Goal: Task Accomplishment & Management: Complete application form

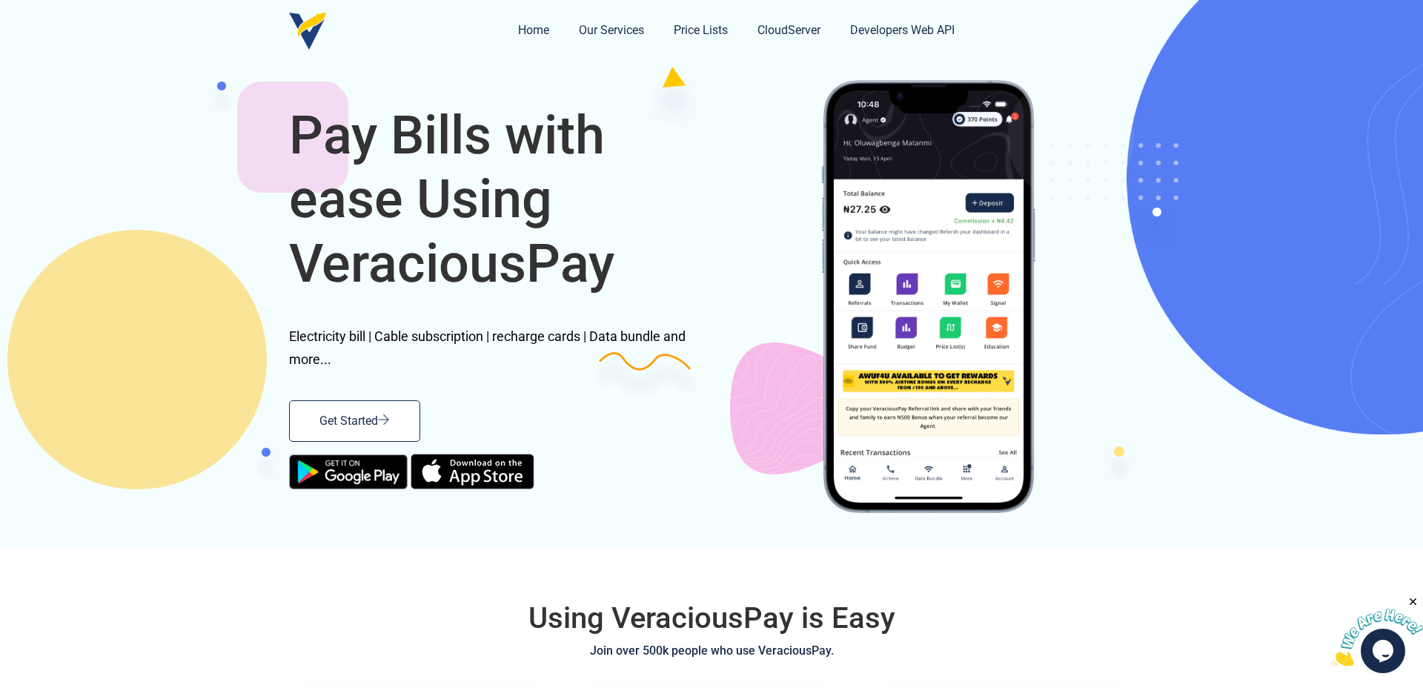
click at [395, 420] on link "Get Started" at bounding box center [354, 420] width 131 height 41
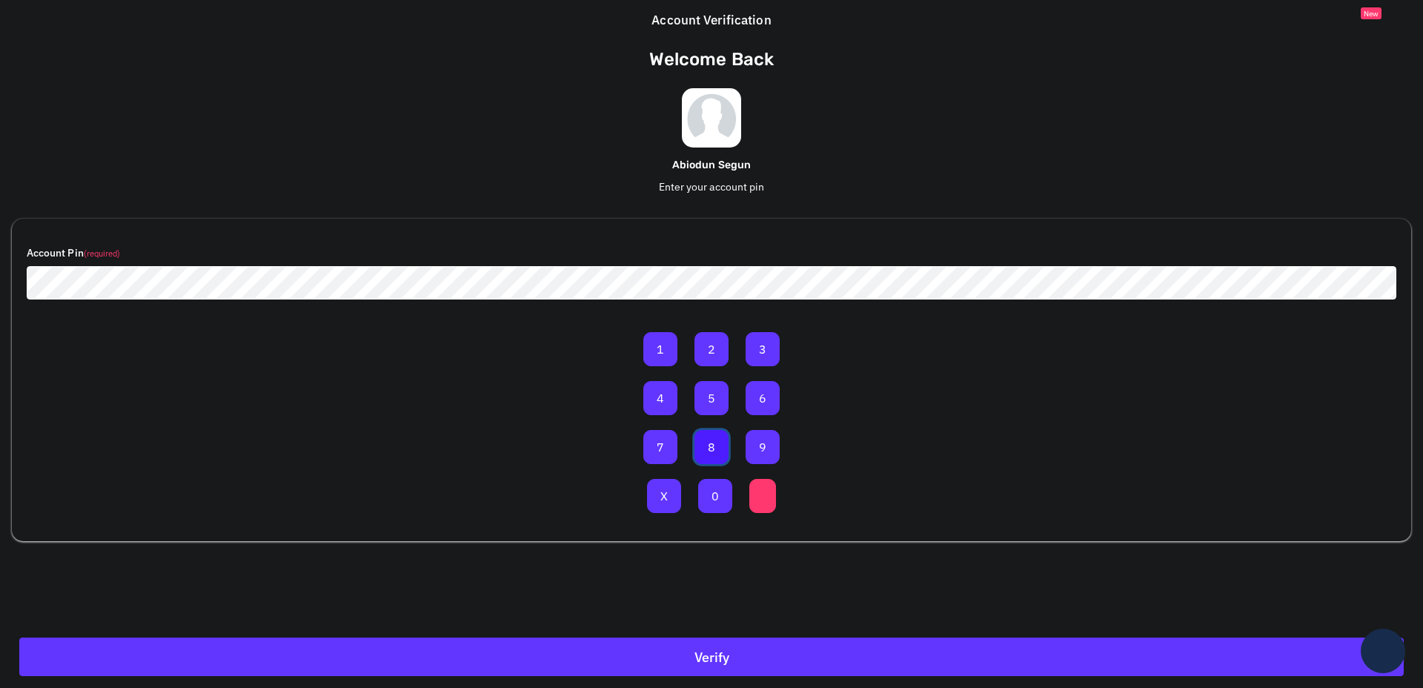
click at [704, 444] on button "8" at bounding box center [711, 447] width 34 height 34
click at [709, 351] on button "2" at bounding box center [711, 349] width 34 height 34
click at [760, 390] on button "6" at bounding box center [762, 398] width 34 height 34
click at [714, 488] on button "0" at bounding box center [715, 496] width 34 height 34
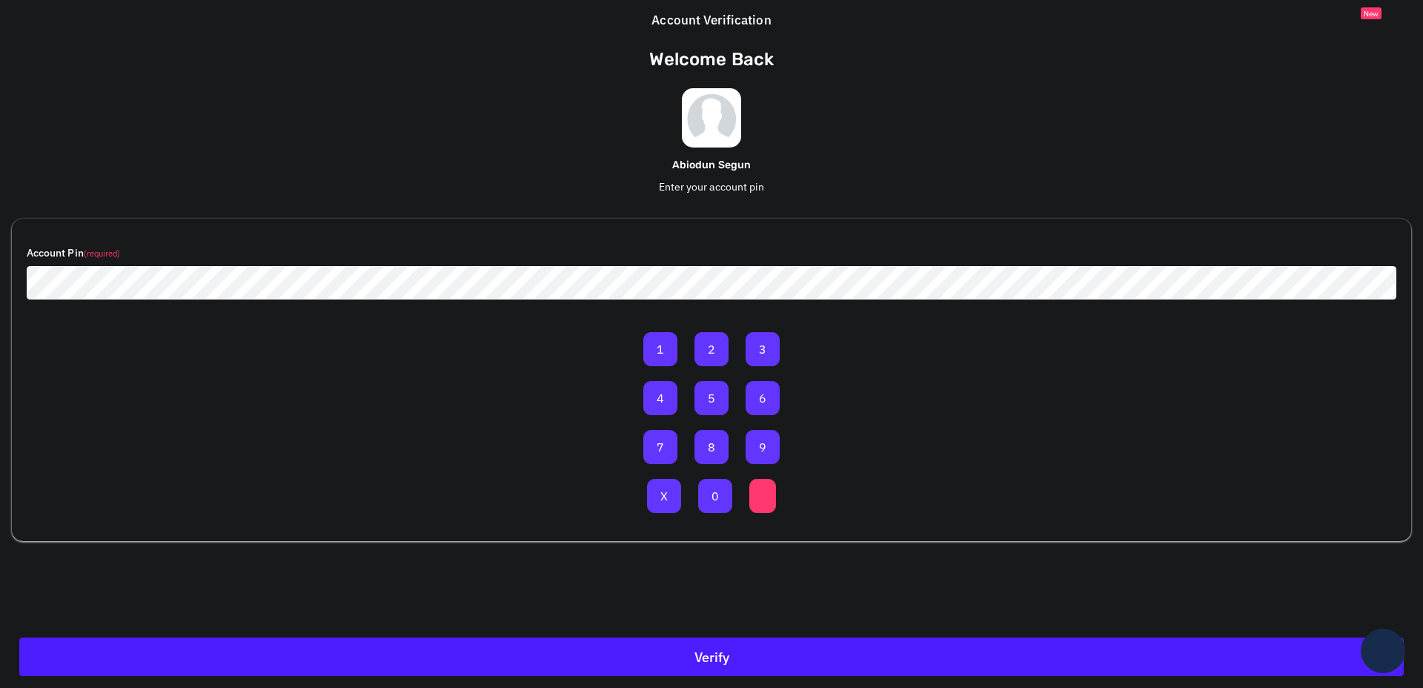
click at [708, 642] on button "Verify" at bounding box center [711, 656] width 1384 height 39
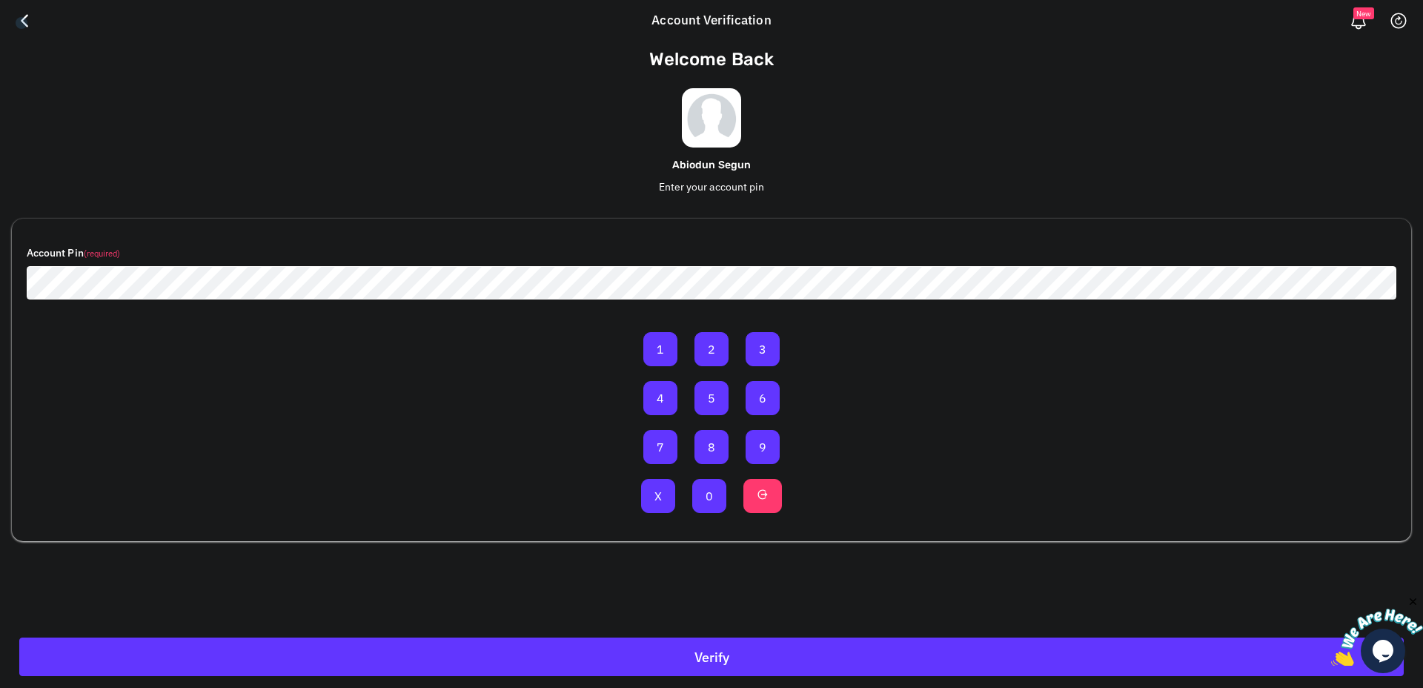
click at [21, 23] on link at bounding box center [24, 20] width 34 height 41
click at [1360, 23] on link "New" at bounding box center [1358, 20] width 34 height 41
click at [1404, 25] on link at bounding box center [1398, 20] width 34 height 41
